Goal: Information Seeking & Learning: Learn about a topic

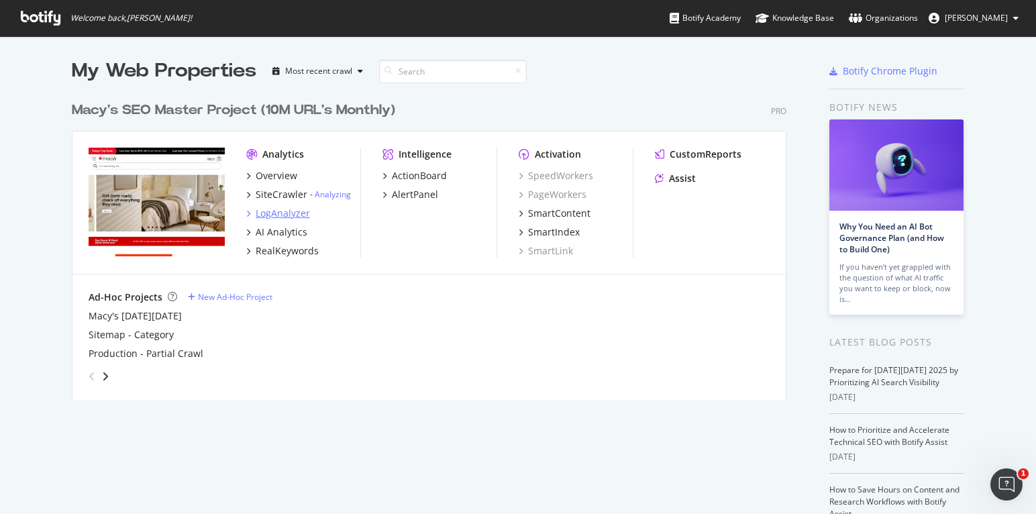
click at [272, 209] on div "LogAnalyzer" at bounding box center [283, 213] width 54 height 13
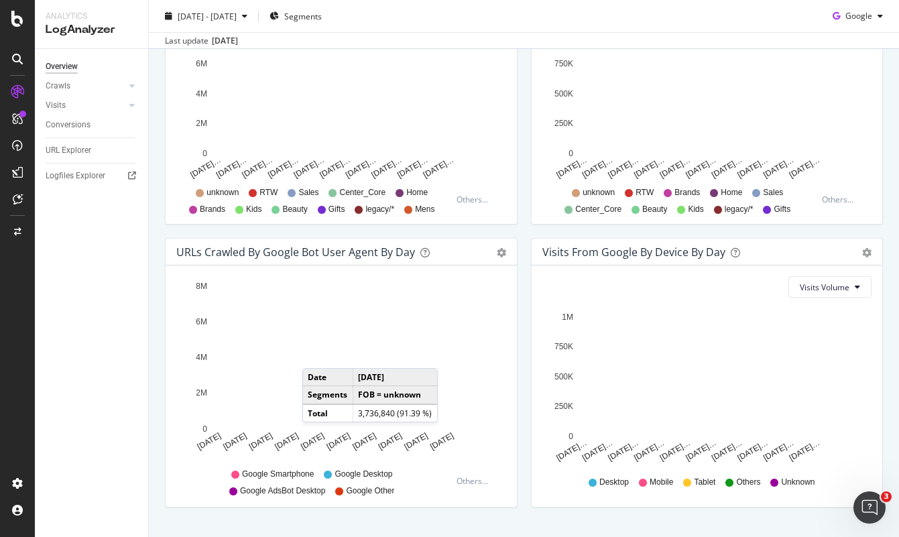
scroll to position [581, 0]
